Goal: Task Accomplishment & Management: Use online tool/utility

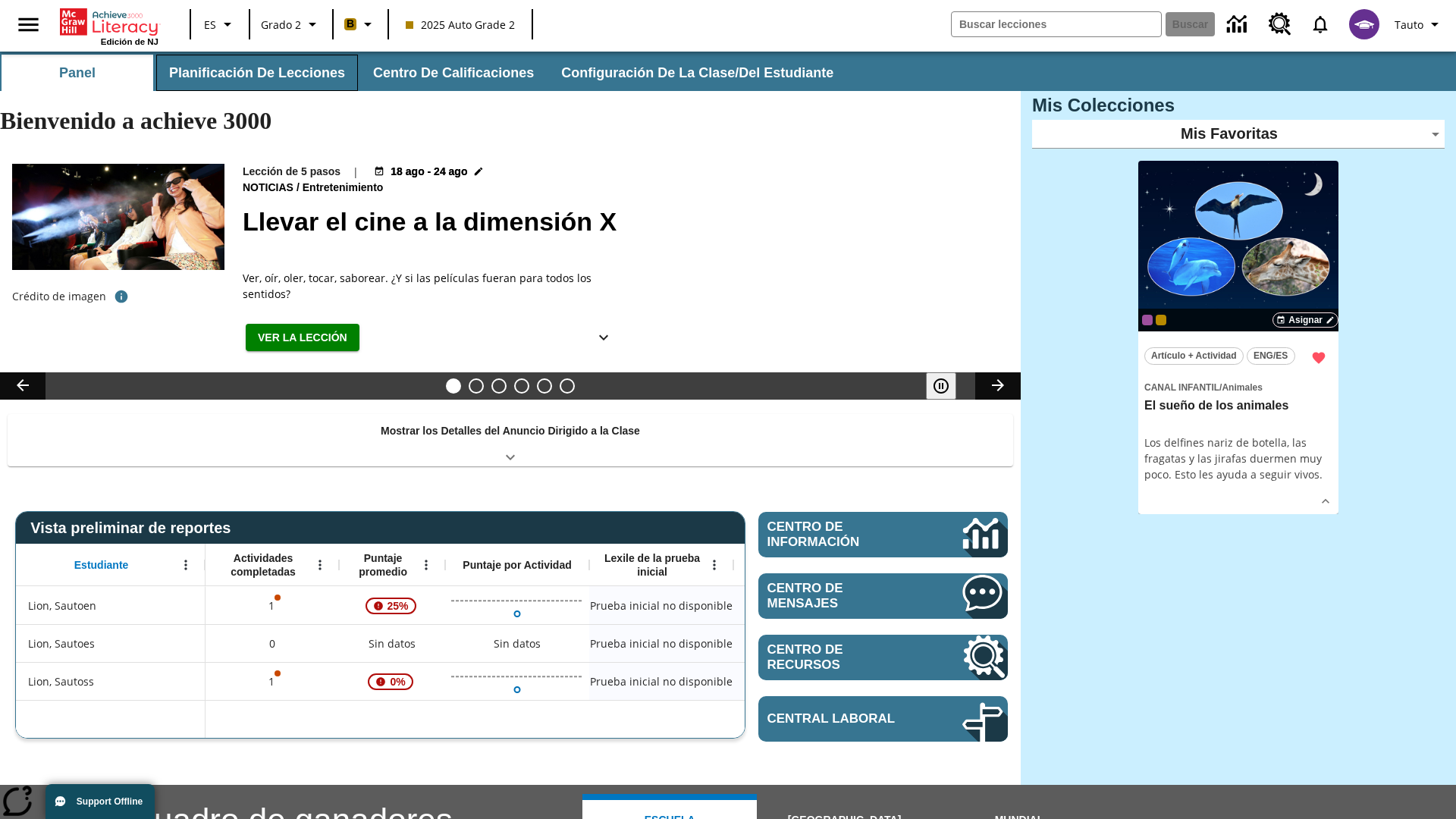
click at [254, 73] on button "Planificación de lecciones" at bounding box center [257, 73] width 202 height 36
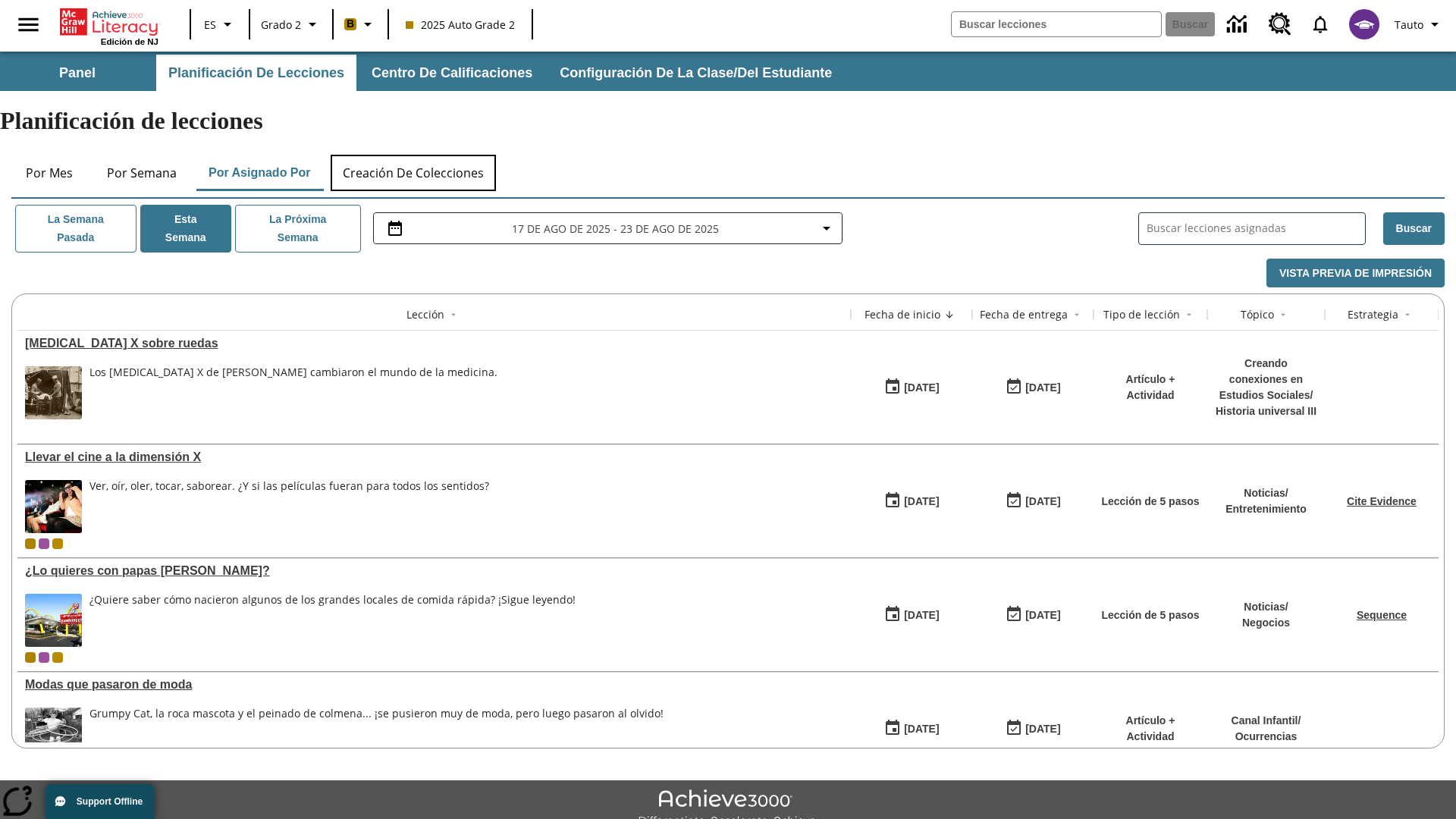
click at [414, 155] on button "Creación de colecciones" at bounding box center [413, 173] width 166 height 36
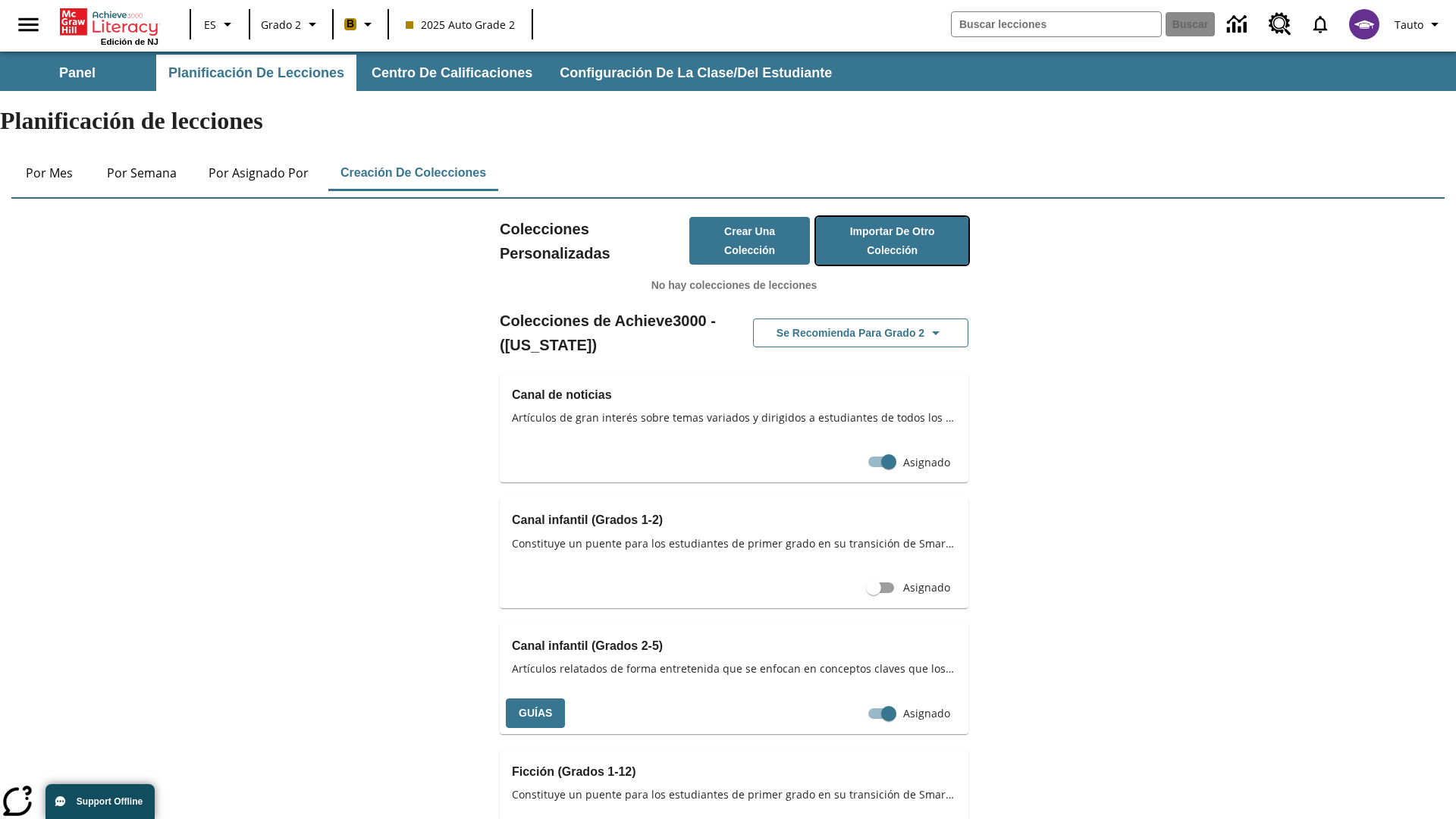
click at [890, 217] on button "Importar de otro Colección" at bounding box center [892, 241] width 152 height 48
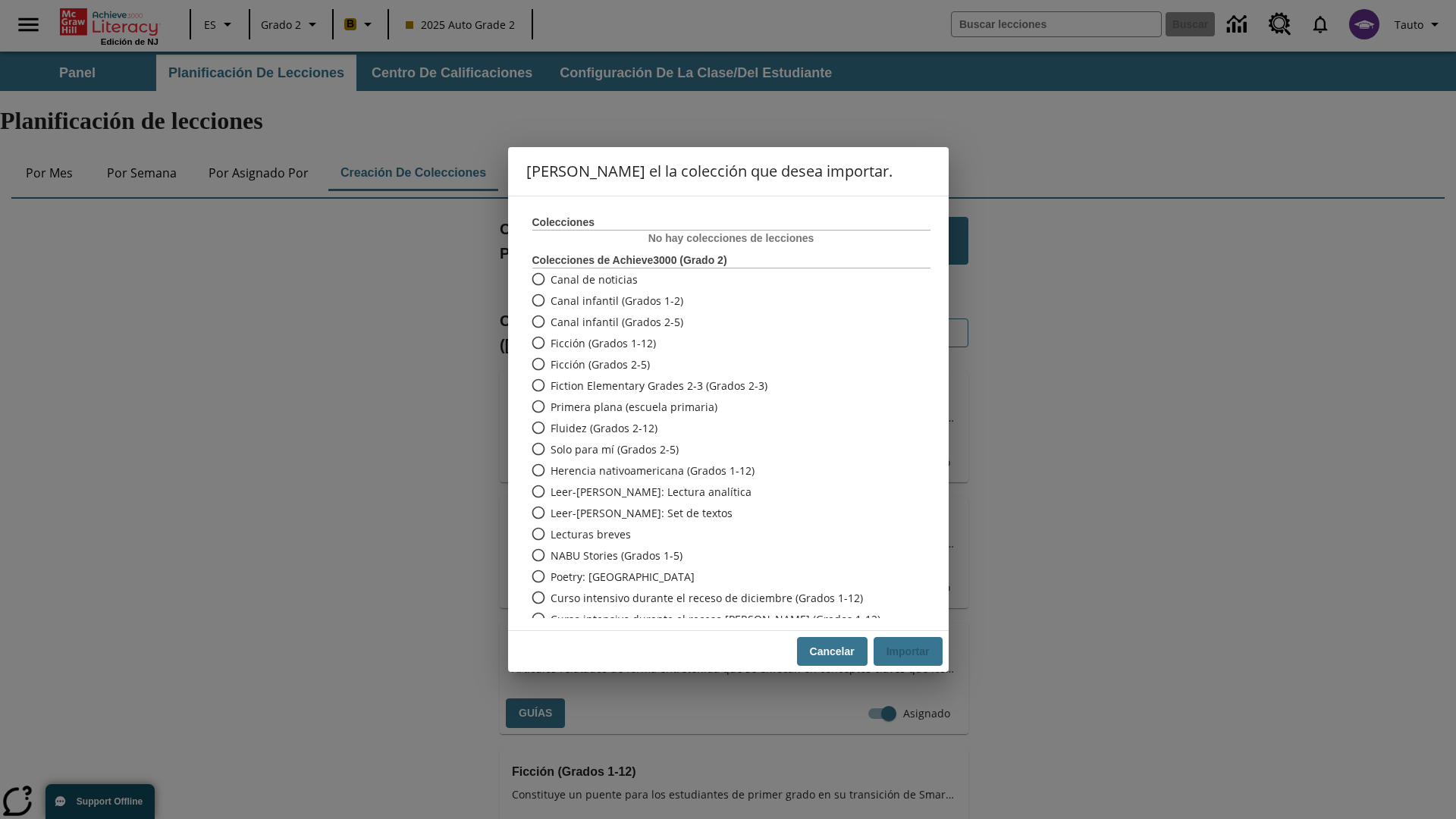
click at [720, 385] on span "Fiction Elementary Grades 2-3 (Grados 2-3)" at bounding box center [659, 385] width 217 height 16
click at [551, 385] on input "Fiction Elementary Grades 2-3 (Grados 2-3)" at bounding box center [538, 385] width 27 height 21
radio input "true"
click at [906, 652] on button "Importar" at bounding box center [908, 651] width 69 height 29
